Goal: Information Seeking & Learning: Learn about a topic

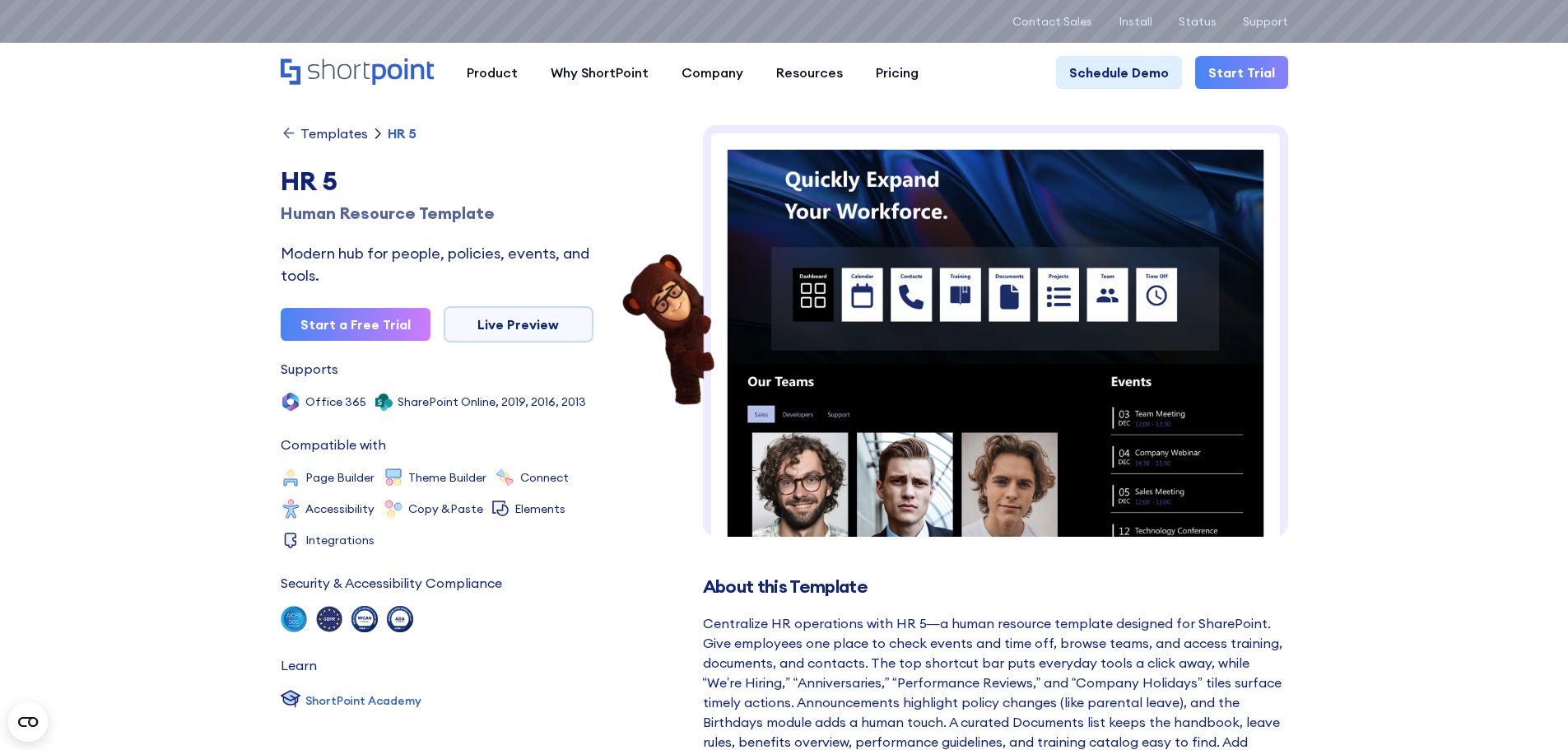
scroll to position [57, 0]
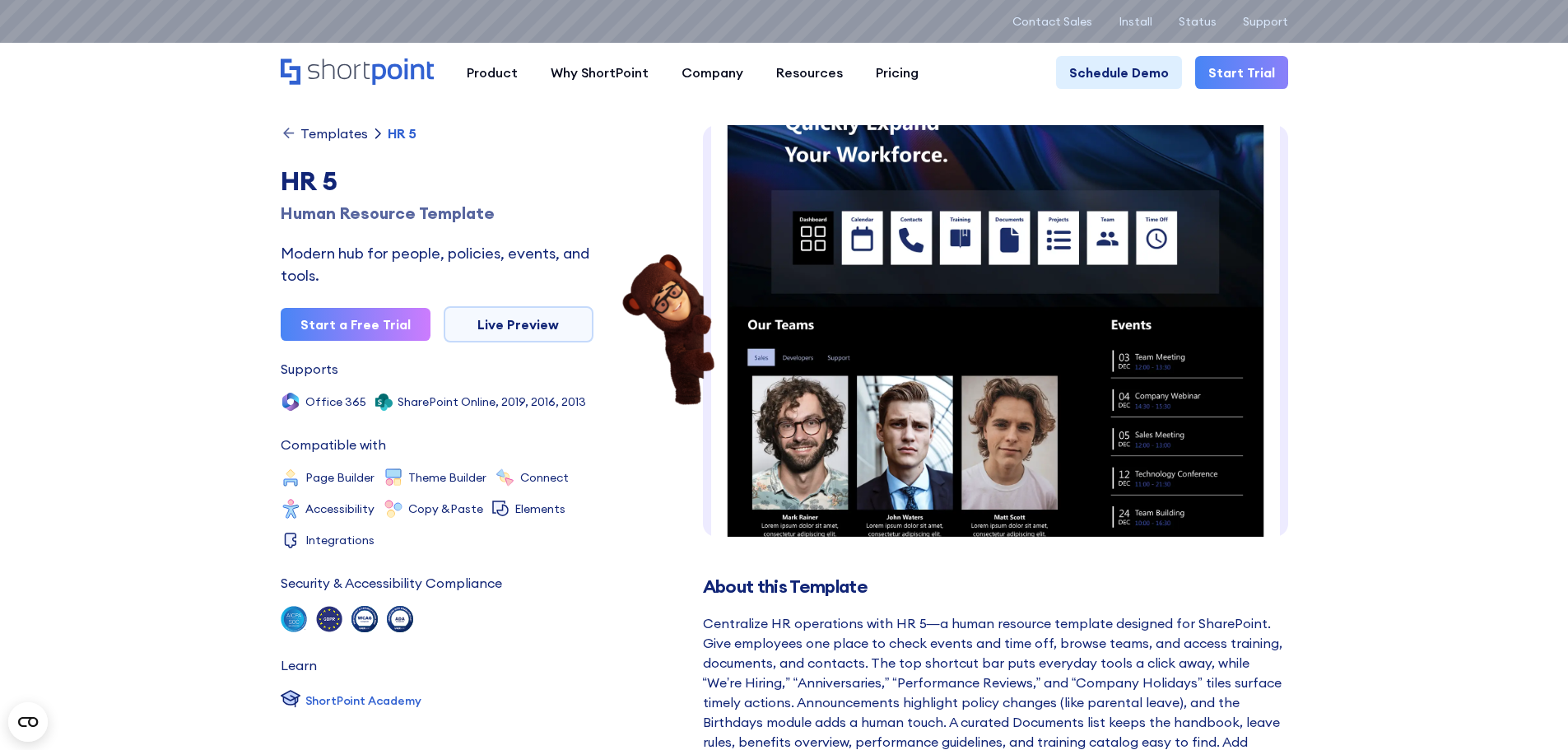
click at [320, 133] on div "Templates" at bounding box center [334, 133] width 68 height 13
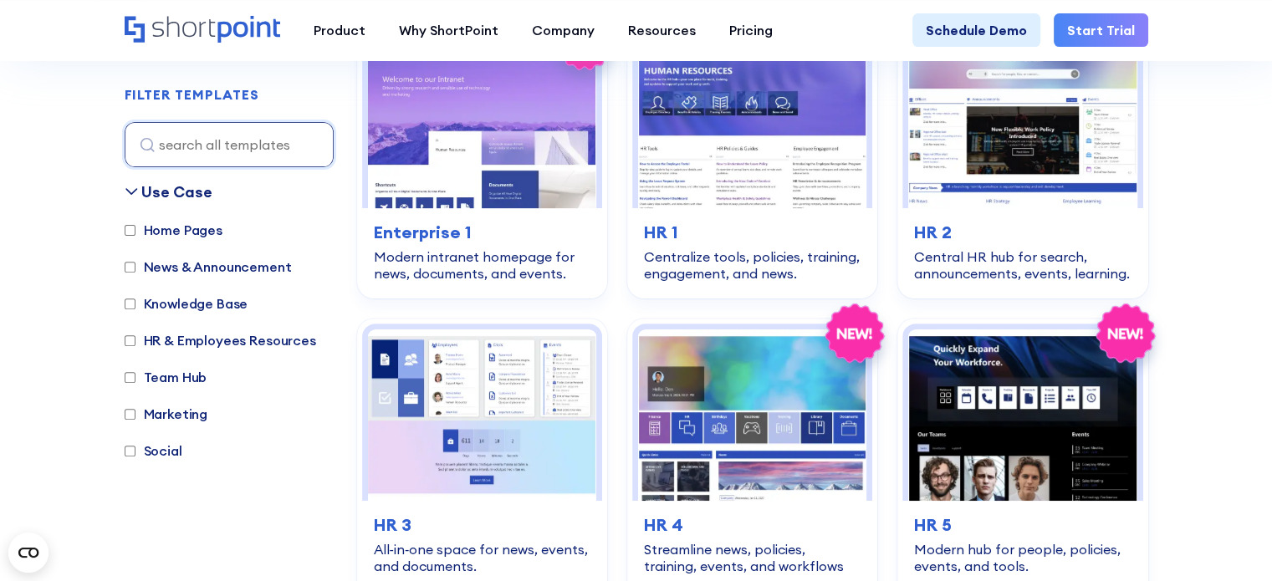
scroll to position [586, 0]
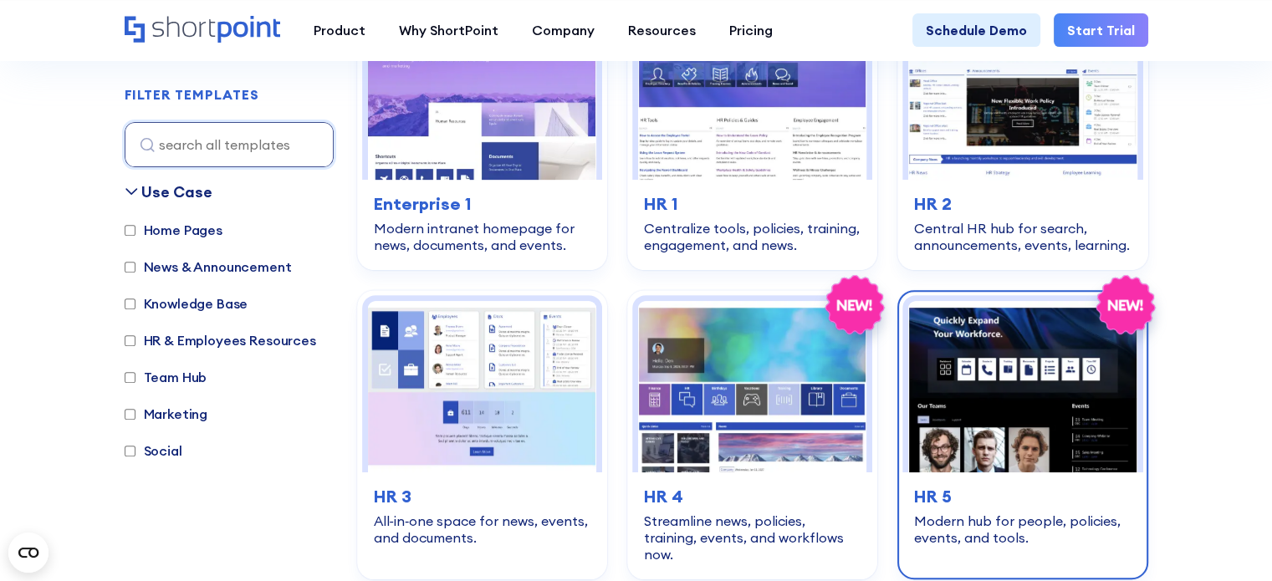
click at [987, 430] on img at bounding box center [1022, 386] width 228 height 171
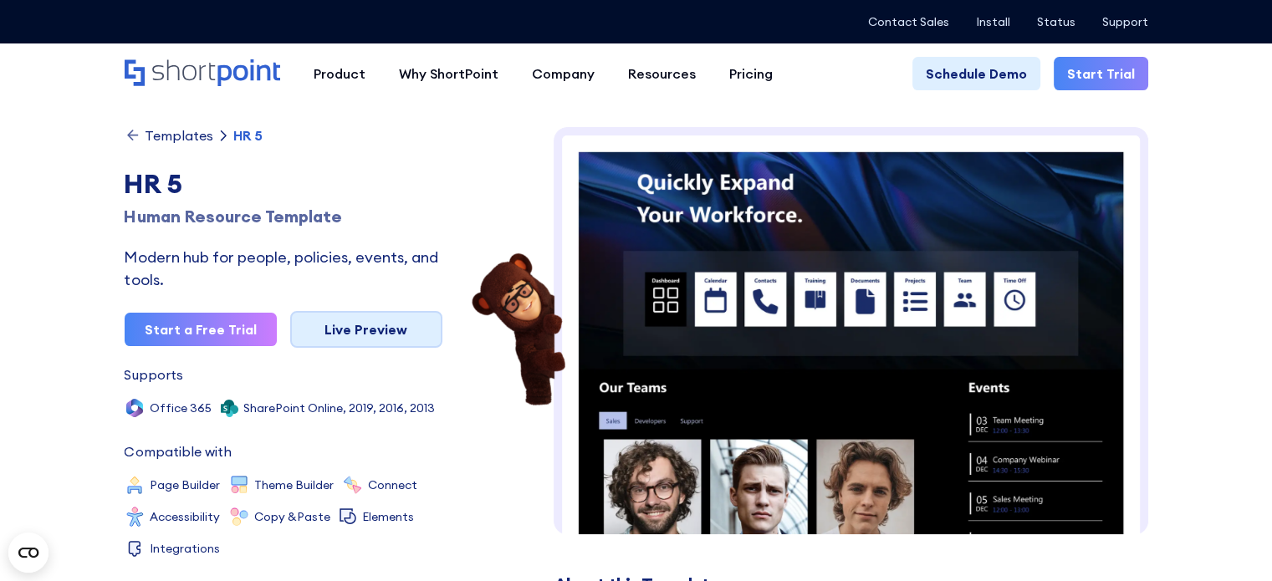
click at [397, 329] on link "Live Preview" at bounding box center [366, 329] width 152 height 37
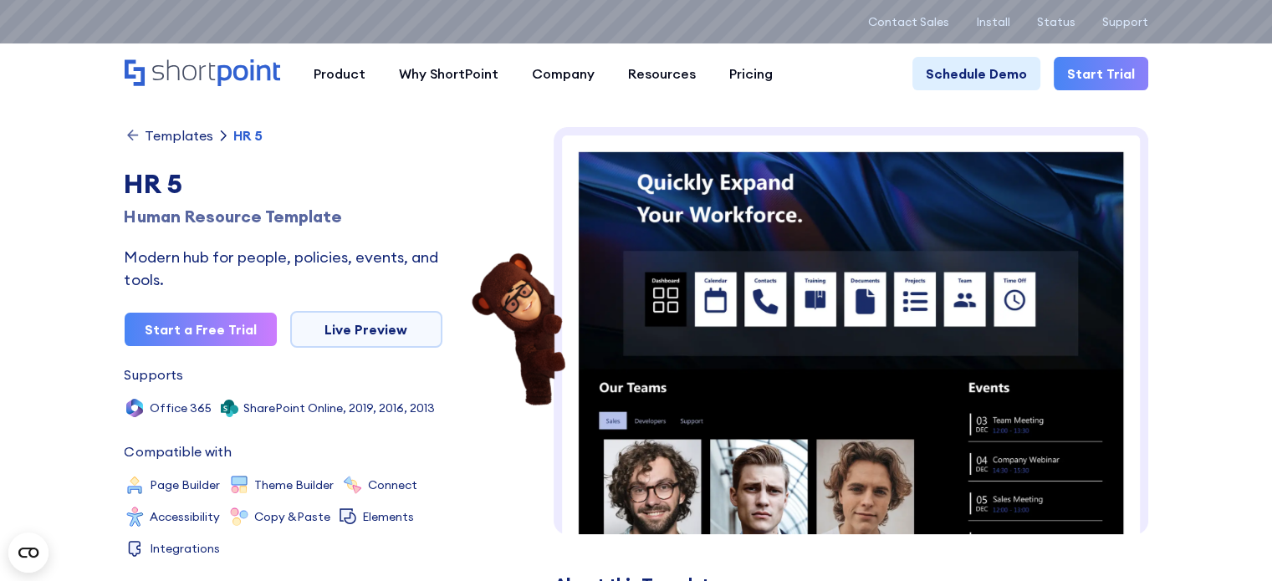
click at [192, 144] on div "Templates HR 5 HR 5 Human Resource Template Modern hub for people, policies, ev…" at bounding box center [284, 367] width 318 height 481
click at [191, 138] on div "Templates" at bounding box center [179, 135] width 69 height 13
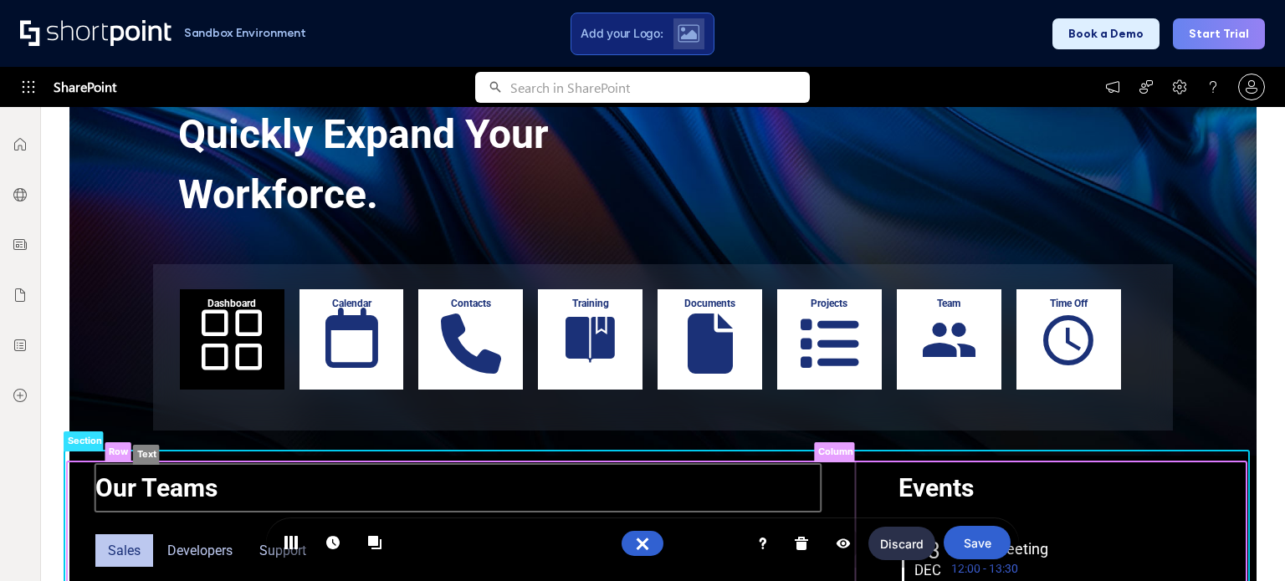
scroll to position [502, 0]
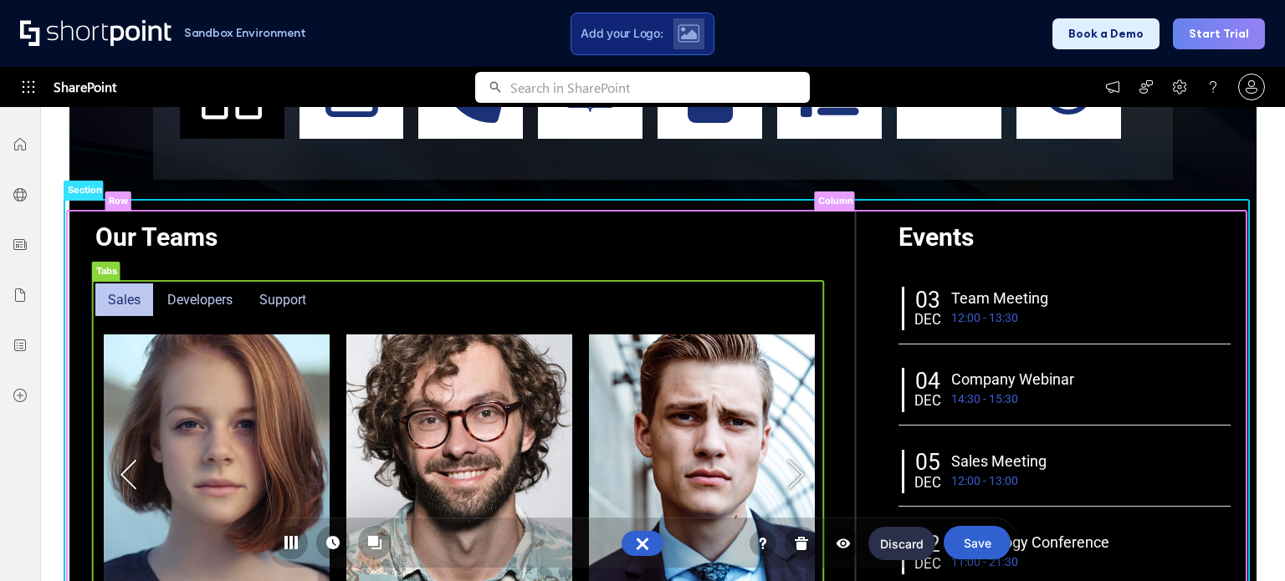
click at [207, 294] on rect at bounding box center [201, 301] width 99 height 40
click at [268, 301] on rect at bounding box center [284, 301] width 79 height 40
click at [215, 299] on rect at bounding box center [201, 301] width 99 height 40
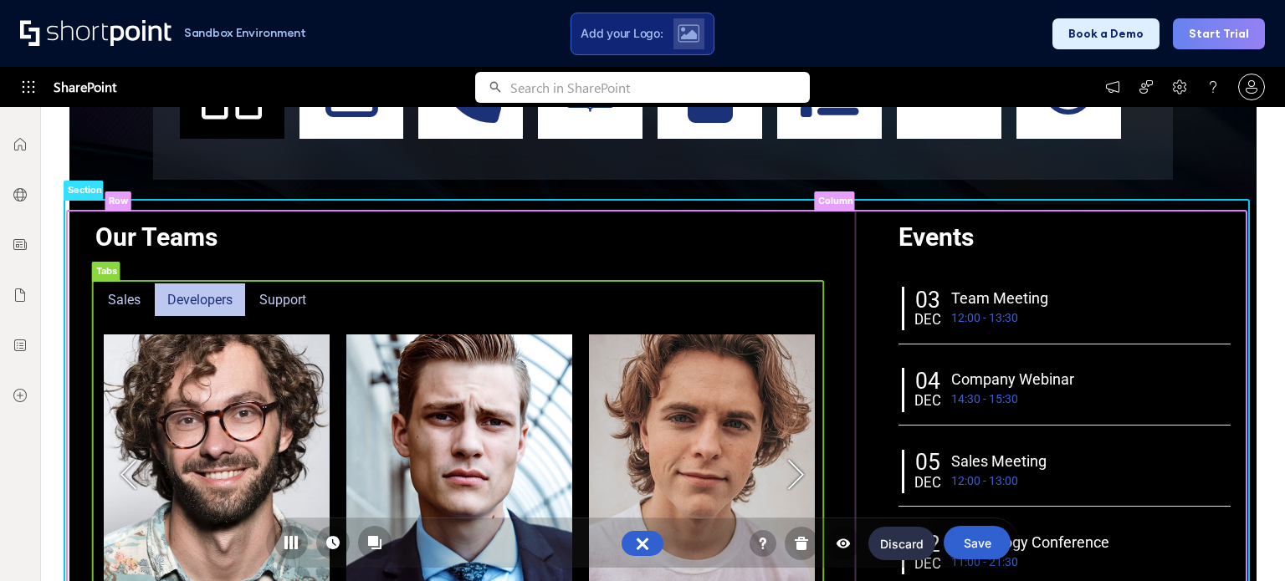
click at [117, 298] on rect at bounding box center [125, 301] width 65 height 40
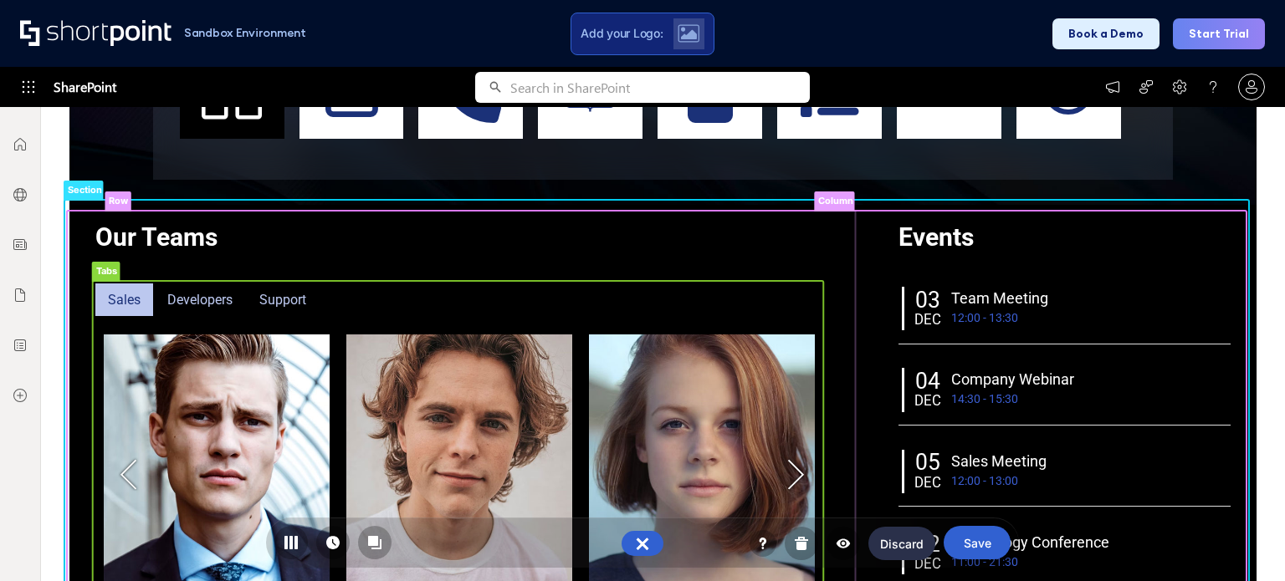
click at [204, 302] on rect at bounding box center [201, 301] width 99 height 40
click at [294, 298] on rect at bounding box center [284, 301] width 79 height 40
click at [123, 294] on rect at bounding box center [125, 301] width 65 height 40
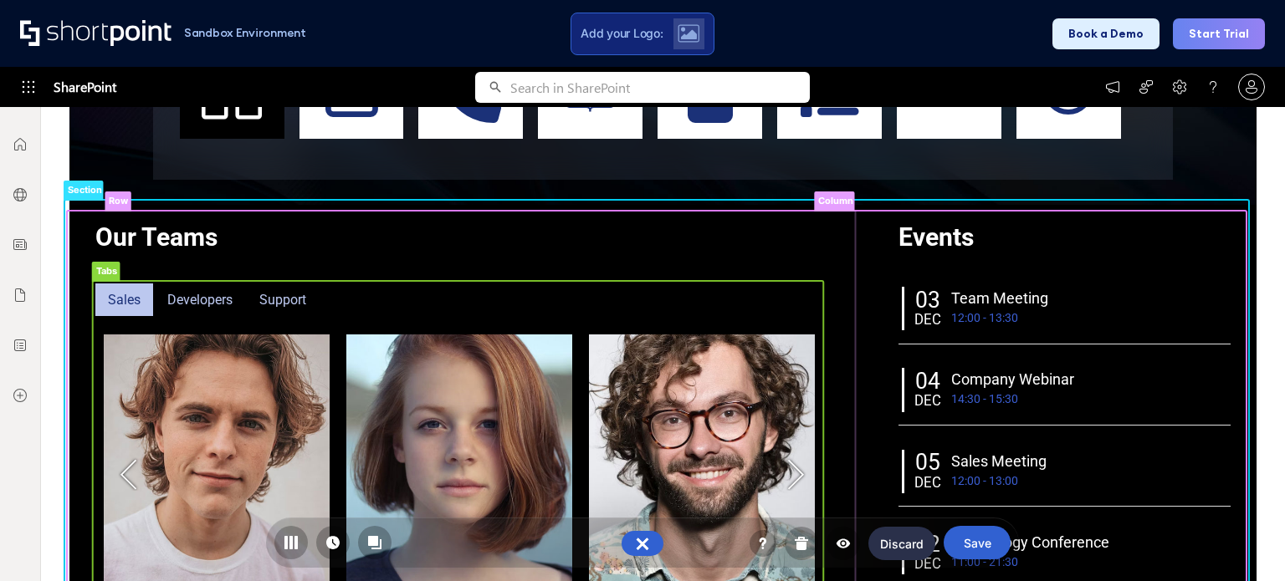
click at [189, 297] on rect at bounding box center [201, 301] width 99 height 40
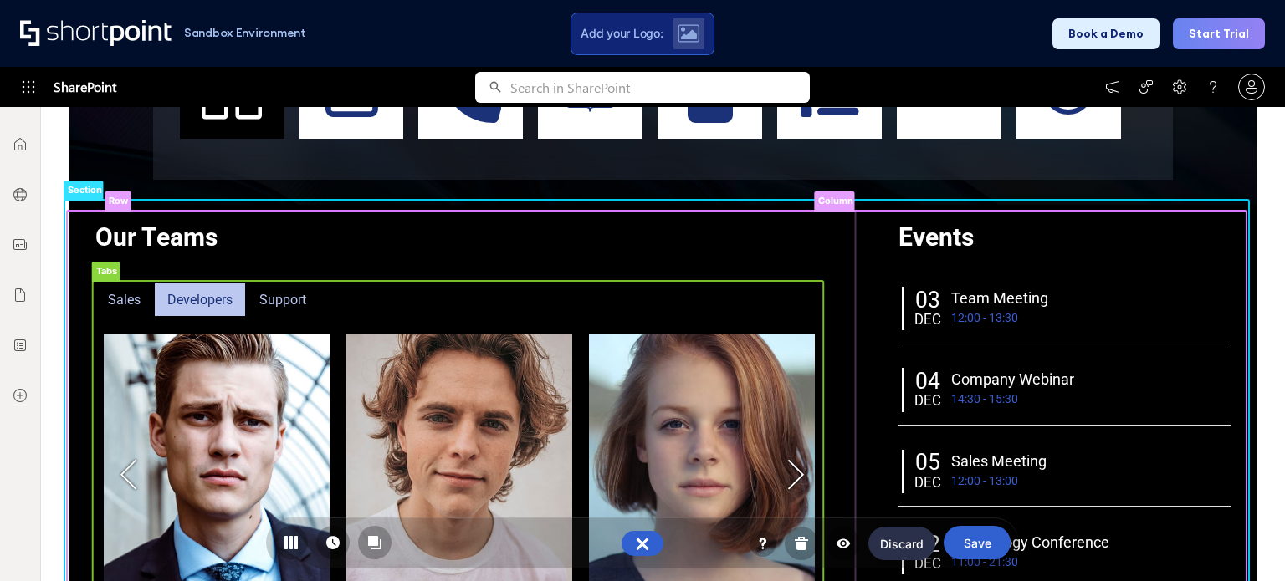
click at [112, 295] on rect at bounding box center [125, 301] width 65 height 40
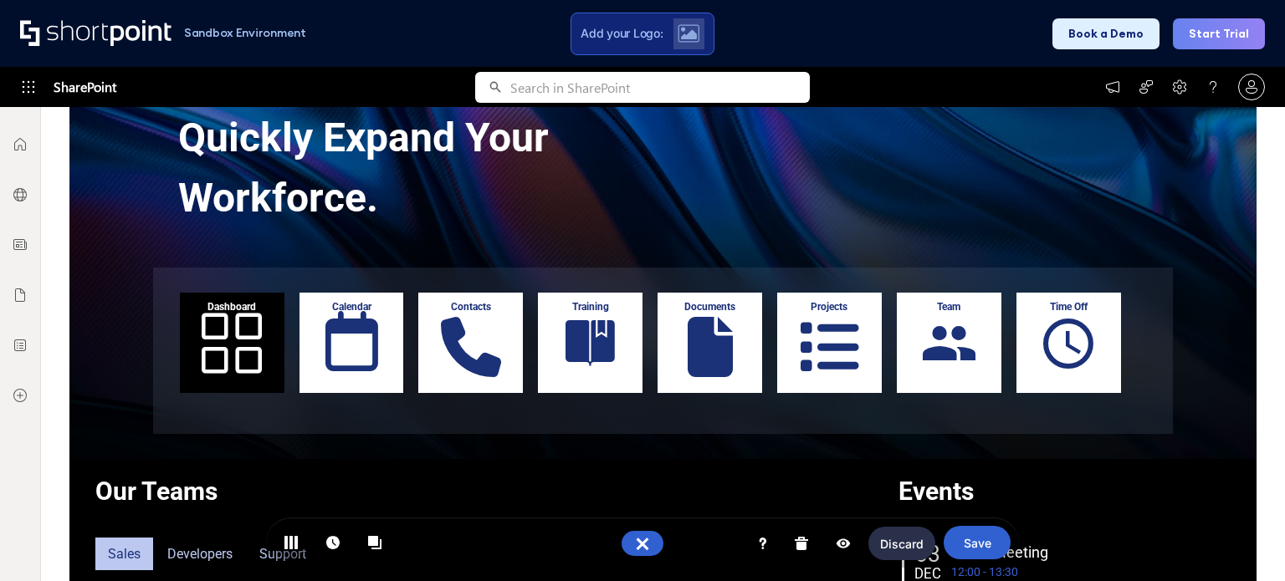
scroll to position [276, 0]
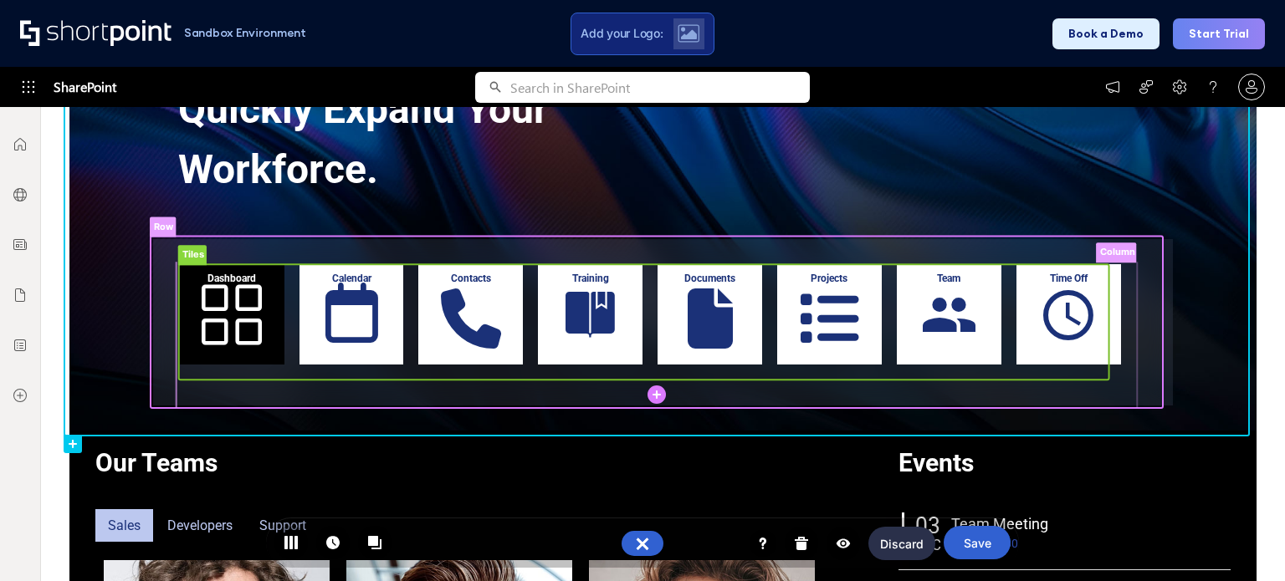
click at [361, 277] on rect at bounding box center [644, 321] width 930 height 115
click at [361, 276] on rect at bounding box center [644, 321] width 930 height 115
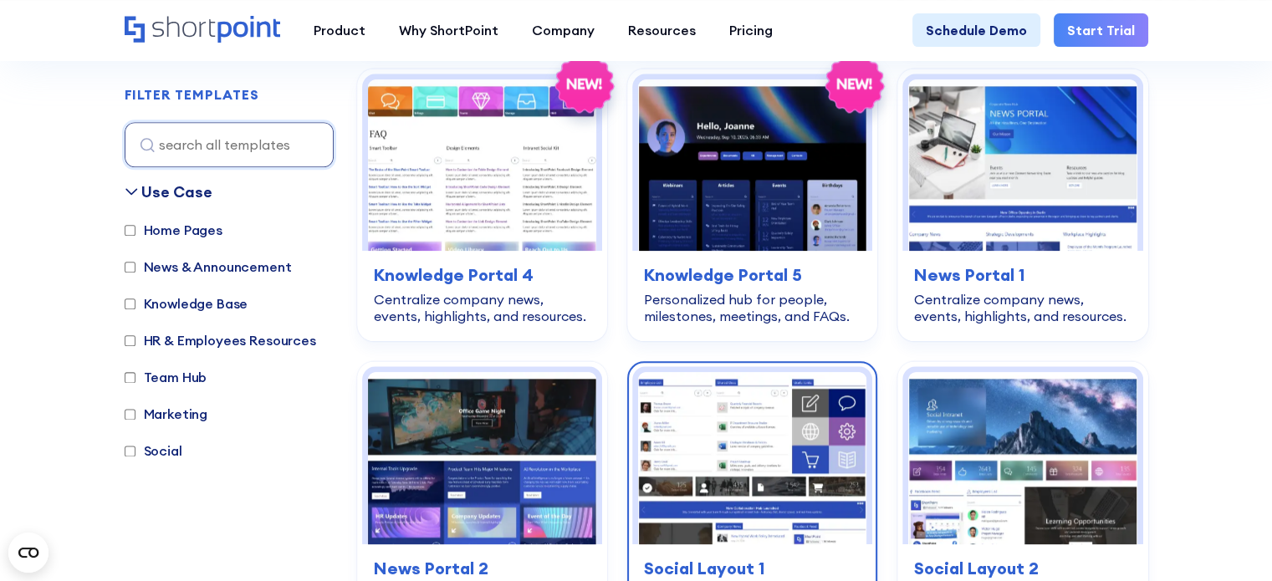
scroll to position [2091, 0]
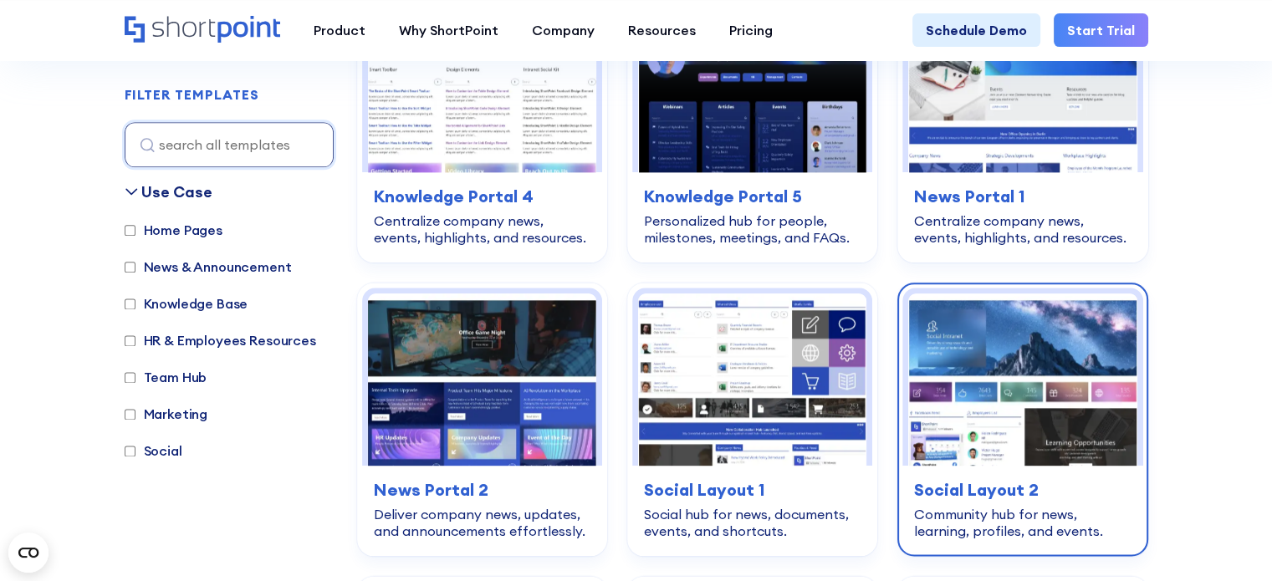
click at [1071, 427] on img at bounding box center [1022, 379] width 228 height 171
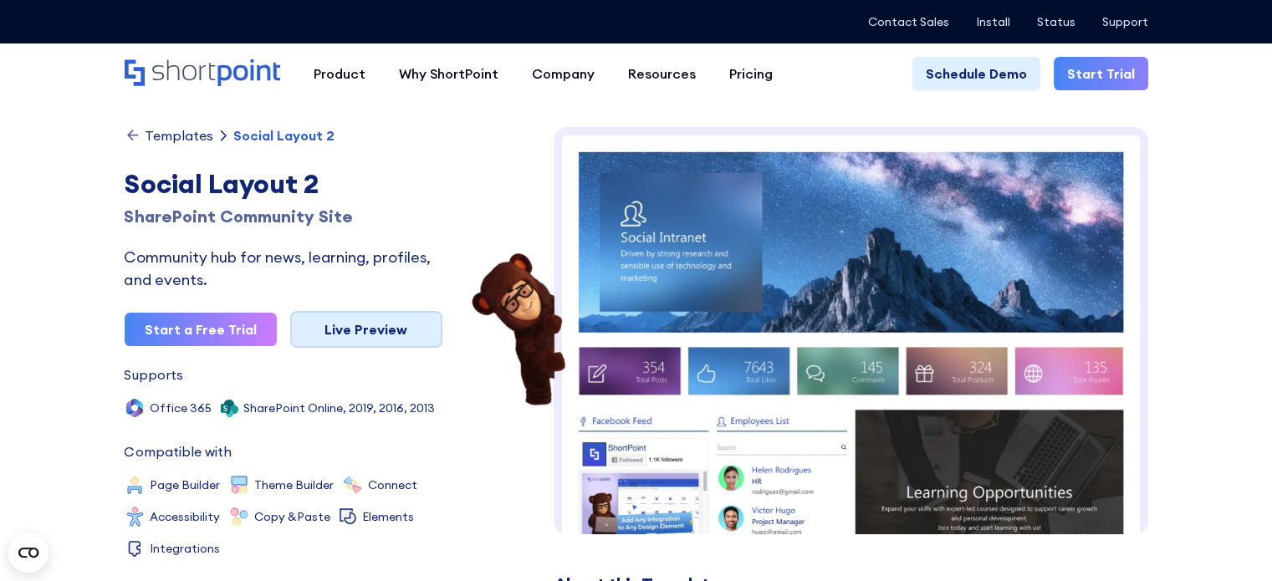
click at [340, 324] on link "Live Preview" at bounding box center [366, 329] width 152 height 37
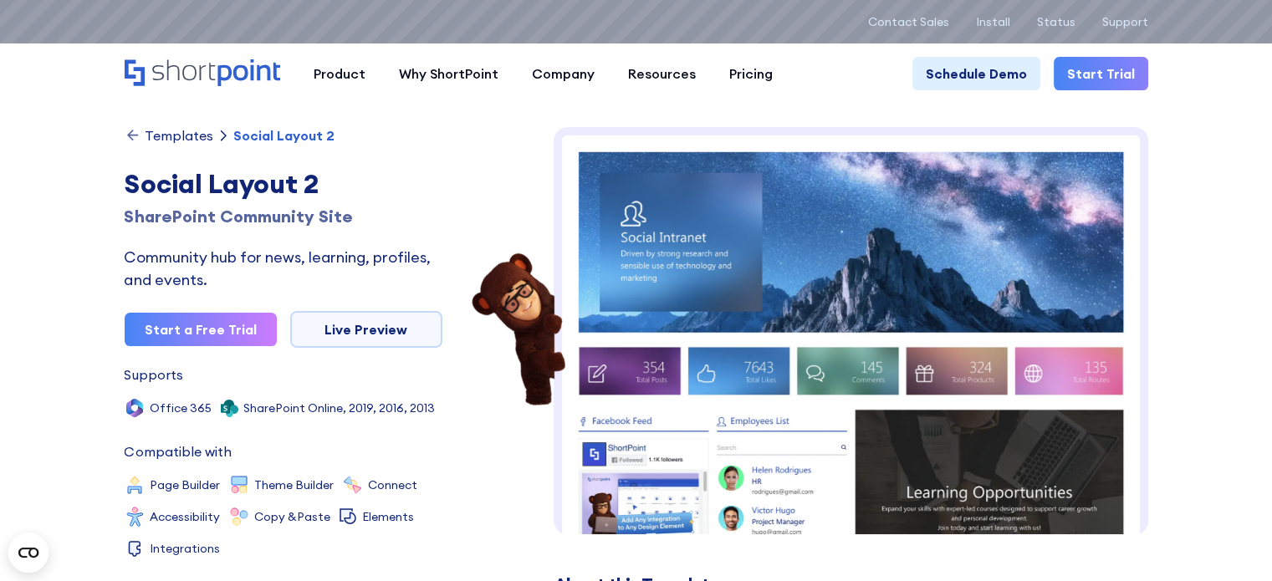
click at [157, 133] on div "Templates" at bounding box center [179, 135] width 69 height 13
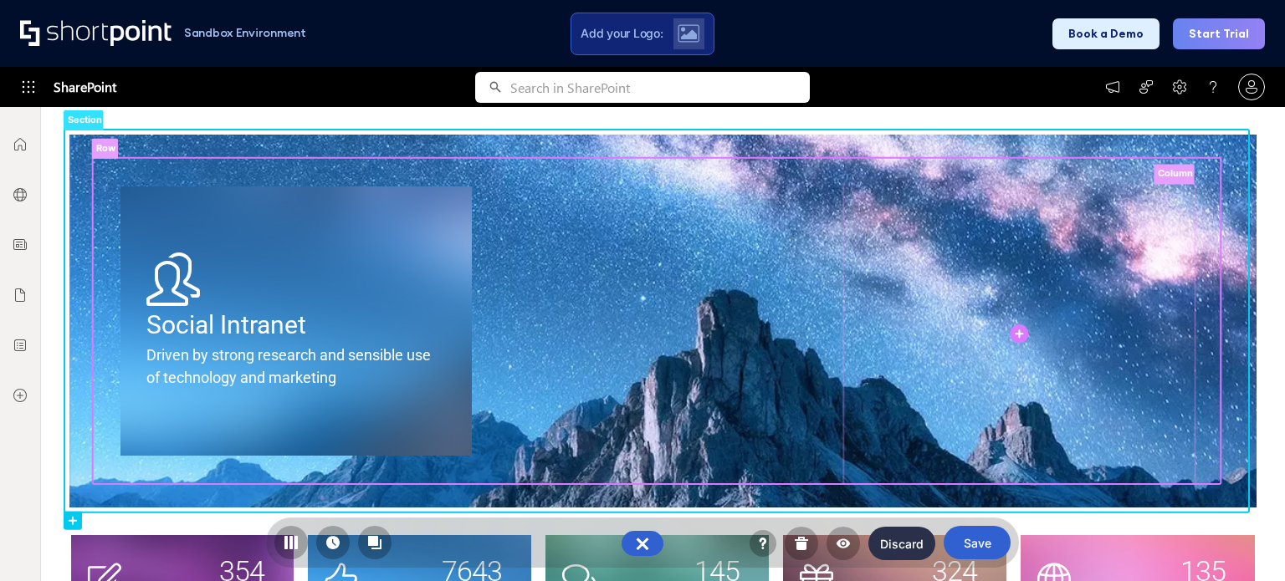
scroll to position [167, 0]
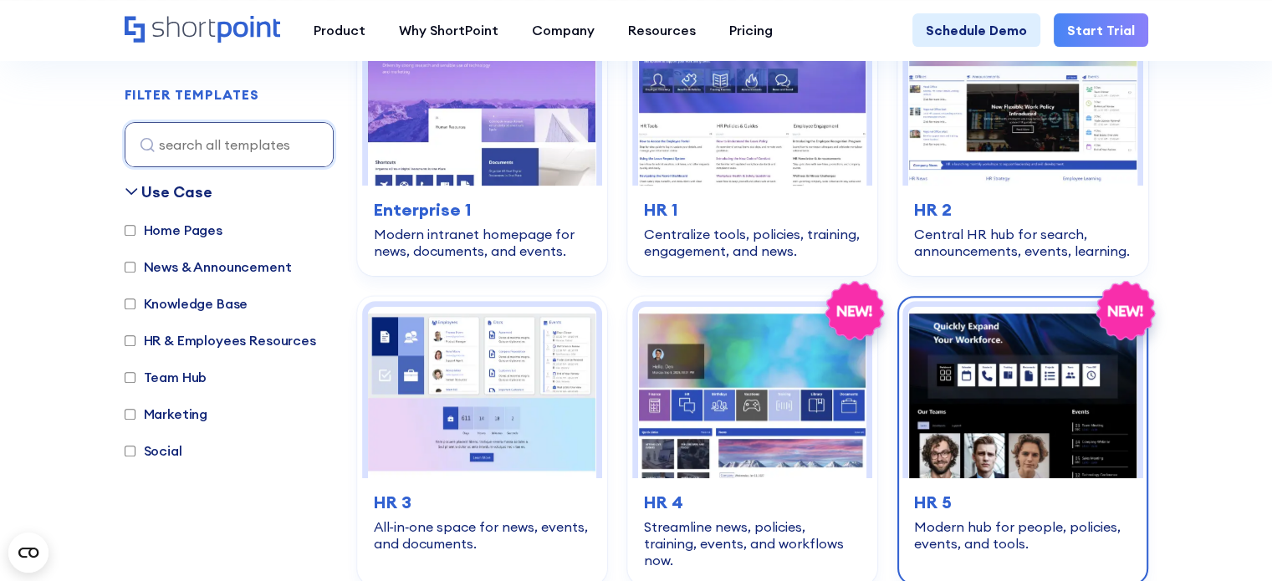
scroll to position [586, 0]
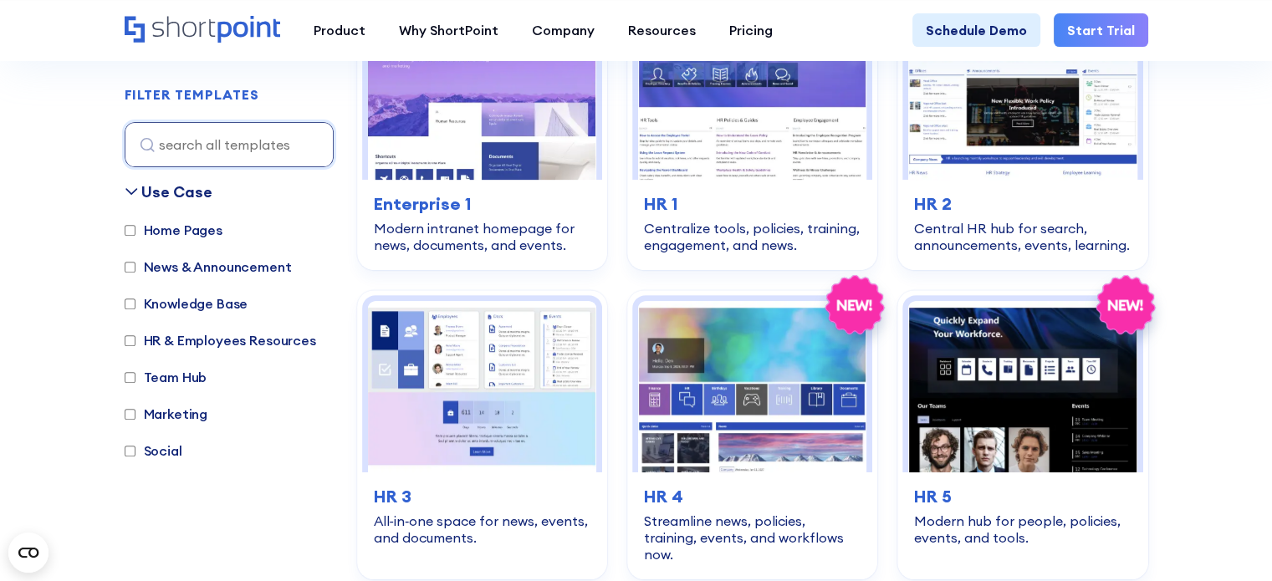
click at [1124, 23] on link "Start Trial" at bounding box center [1101, 29] width 95 height 33
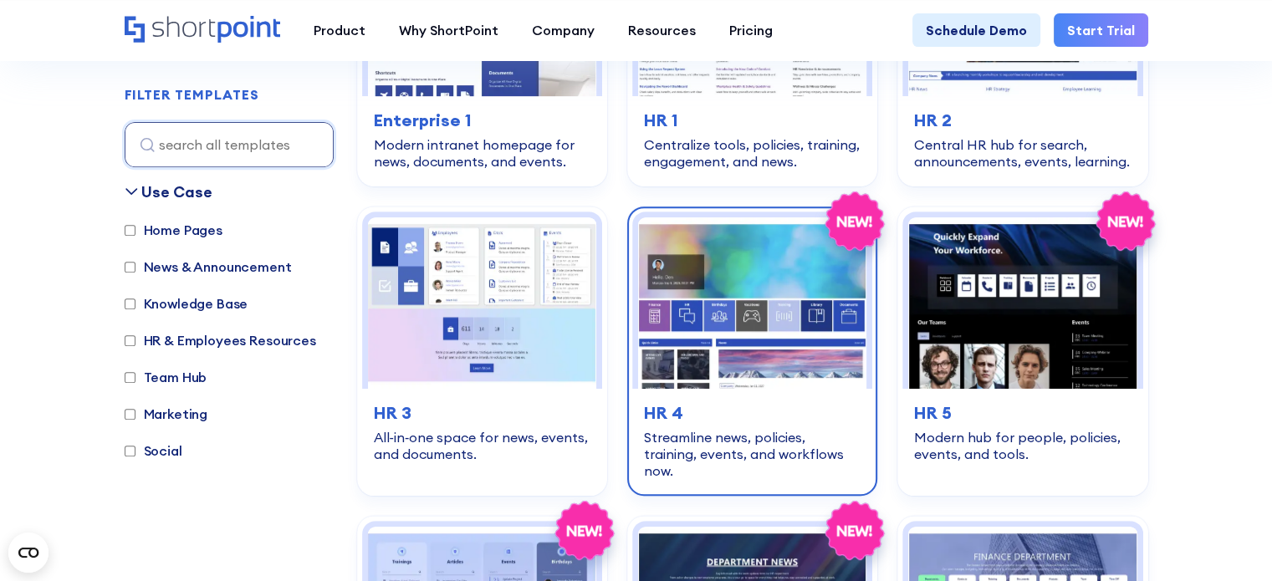
click at [708, 377] on img at bounding box center [752, 302] width 228 height 171
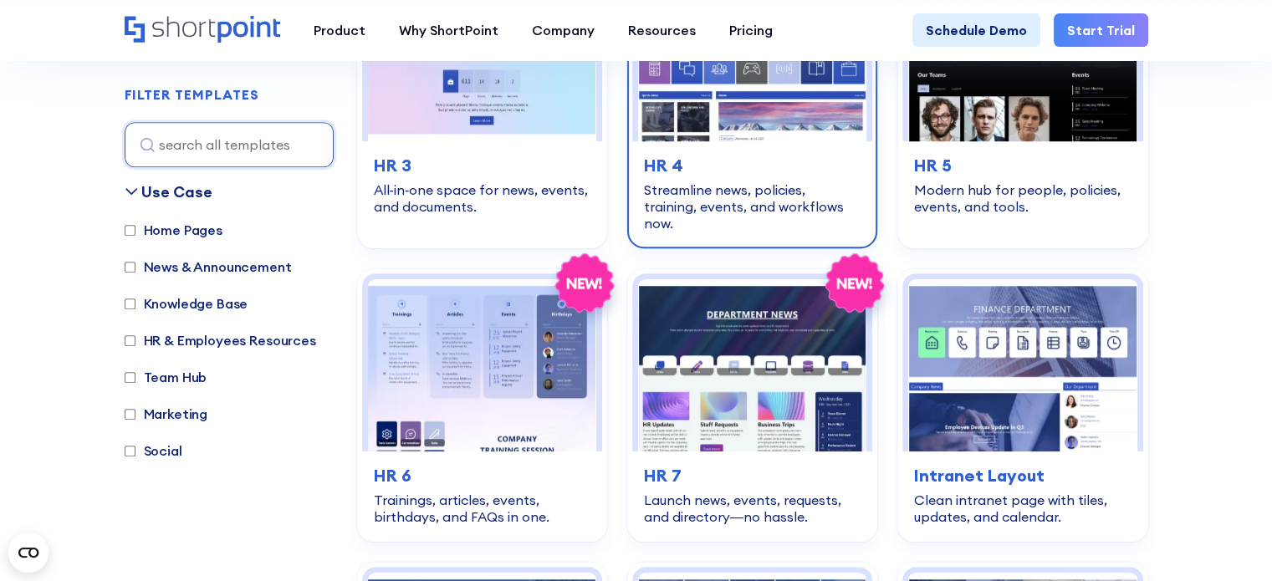
scroll to position [836, 0]
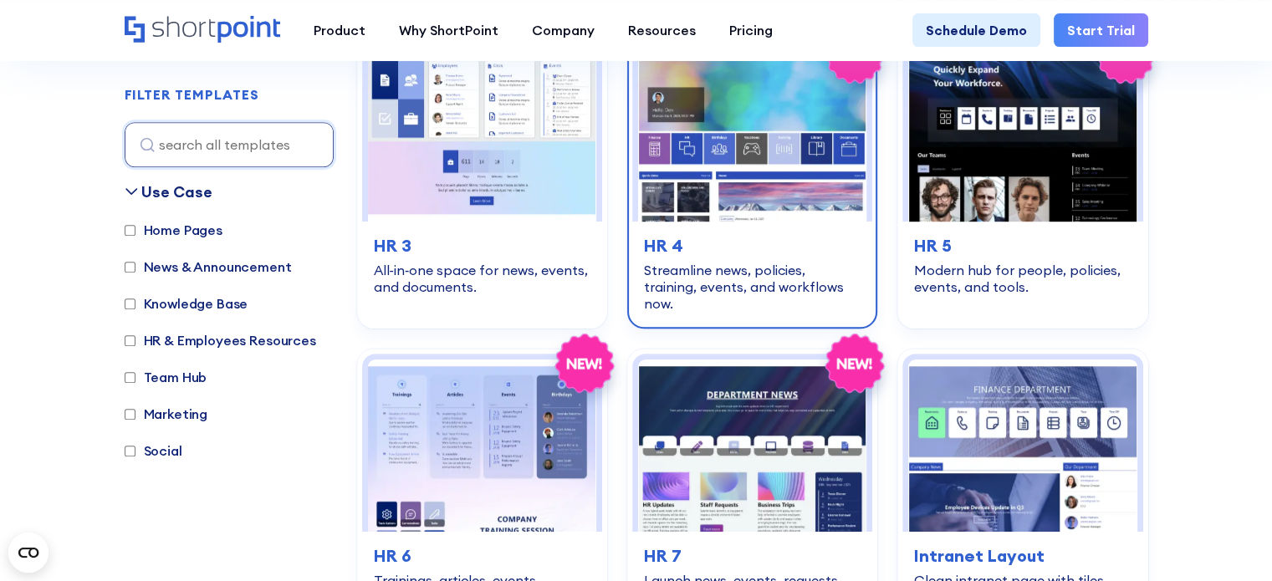
click at [747, 181] on img at bounding box center [752, 135] width 228 height 171
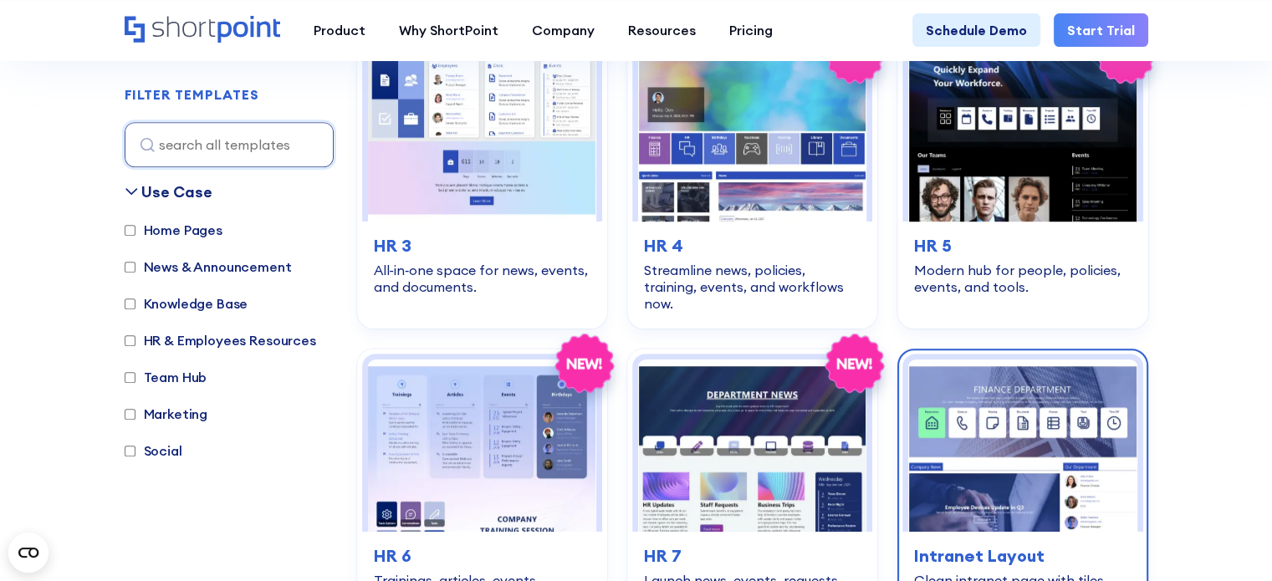
click at [988, 379] on img at bounding box center [1022, 445] width 228 height 171
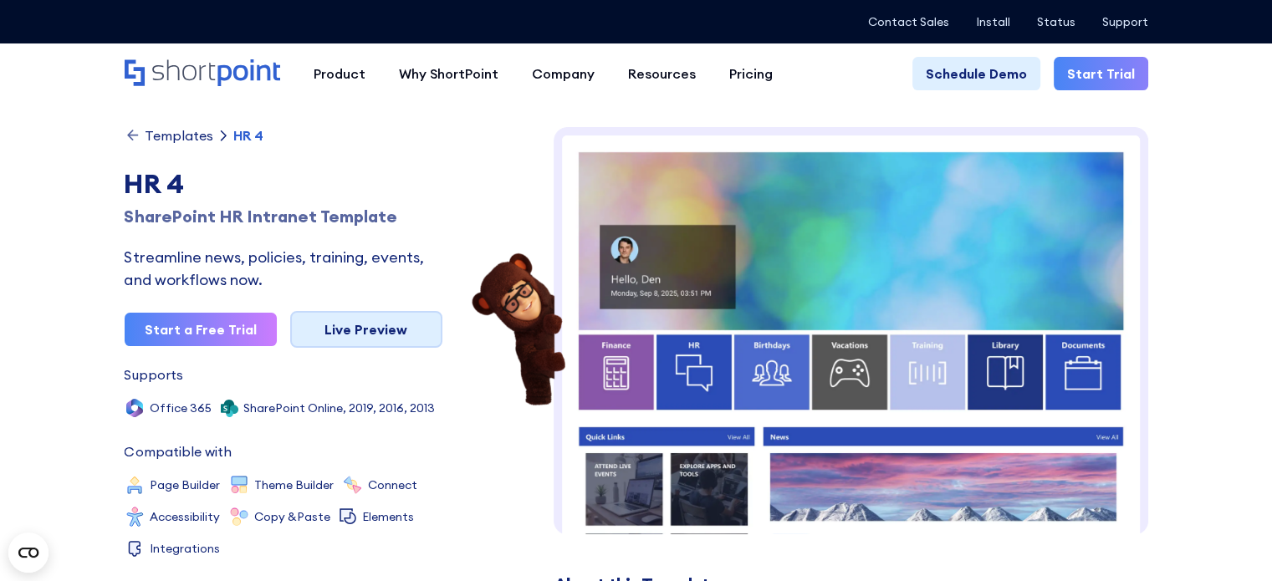
click at [340, 327] on link "Live Preview" at bounding box center [366, 329] width 152 height 37
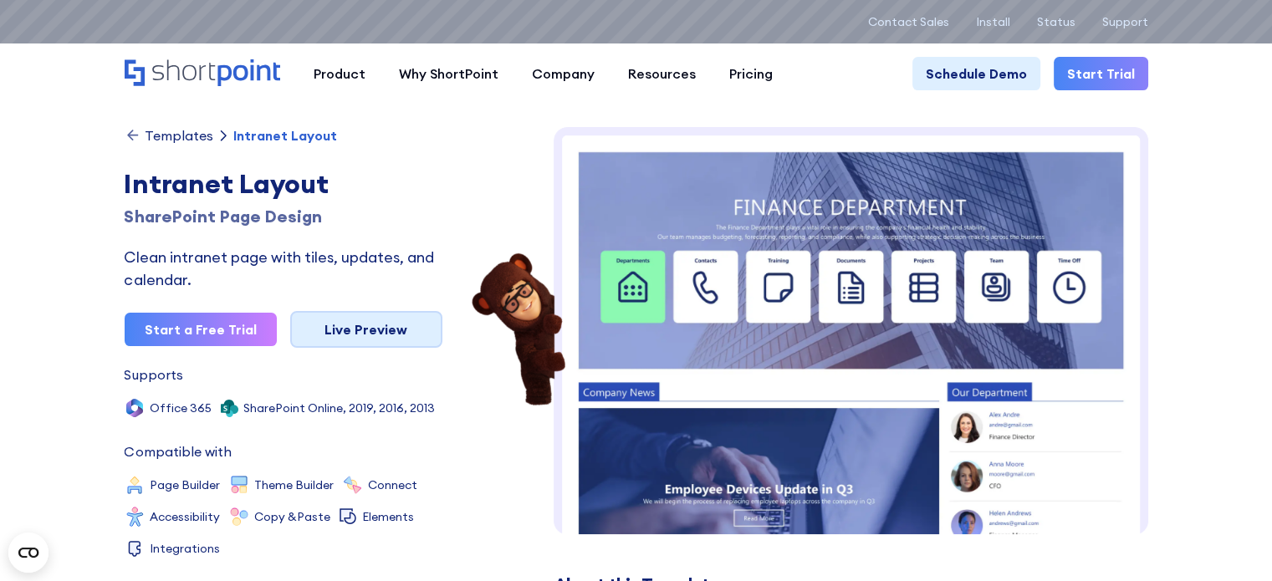
click at [375, 321] on link "Live Preview" at bounding box center [366, 329] width 152 height 37
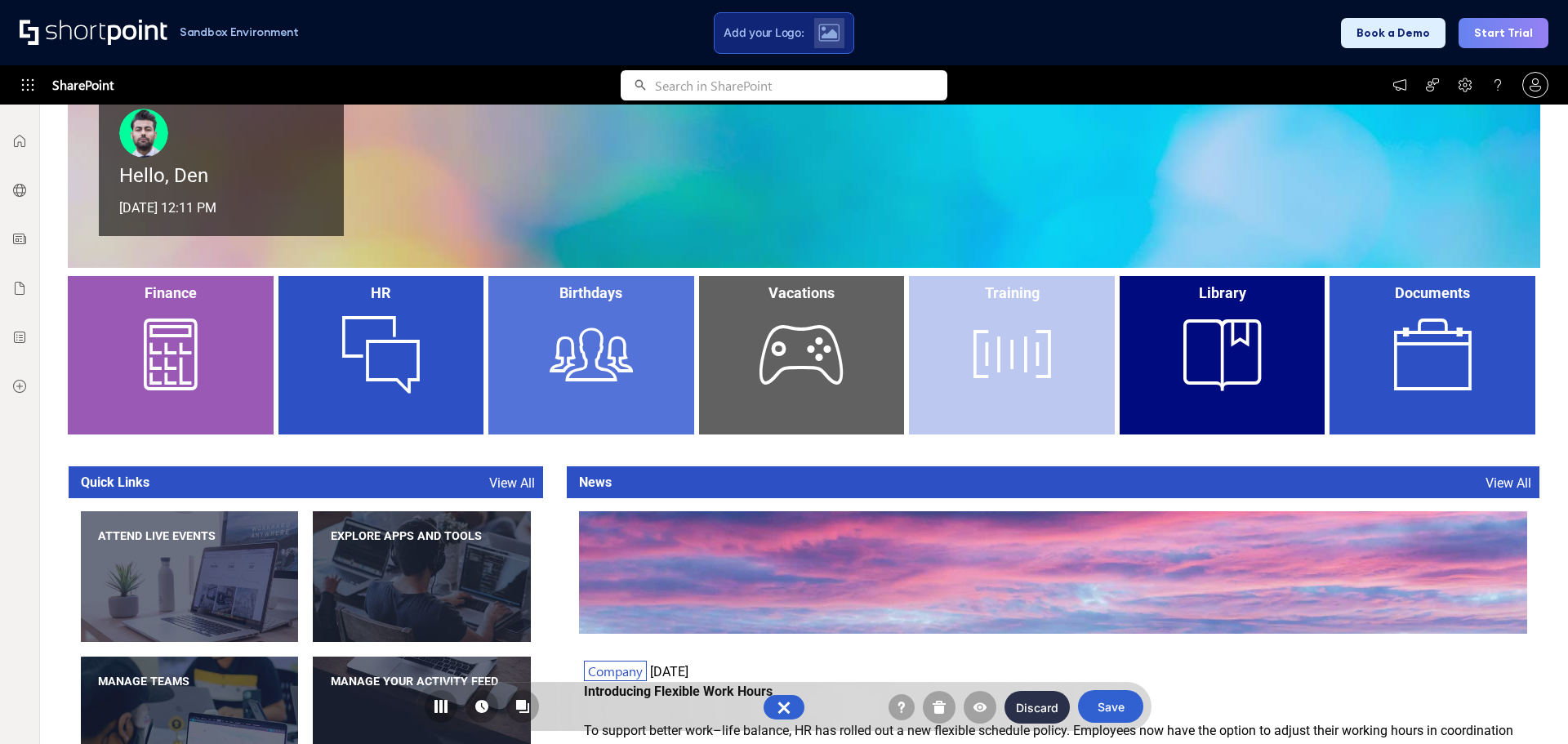
scroll to position [338, 0]
